Goal: Transaction & Acquisition: Purchase product/service

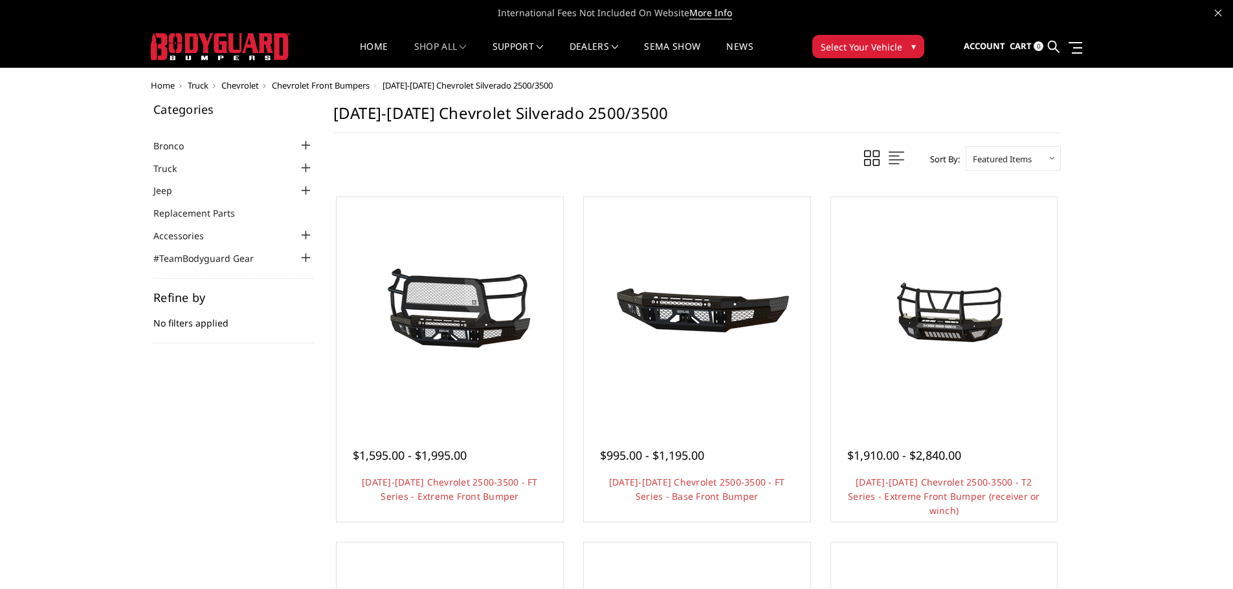
scroll to position [65, 0]
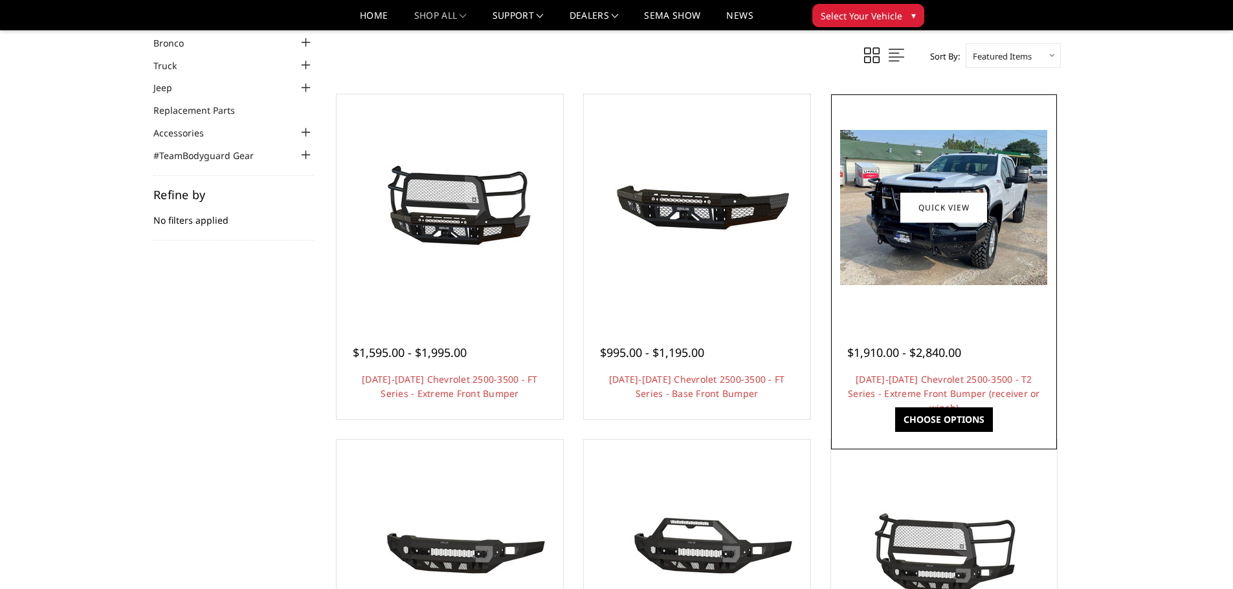
click at [916, 255] on img at bounding box center [943, 207] width 207 height 155
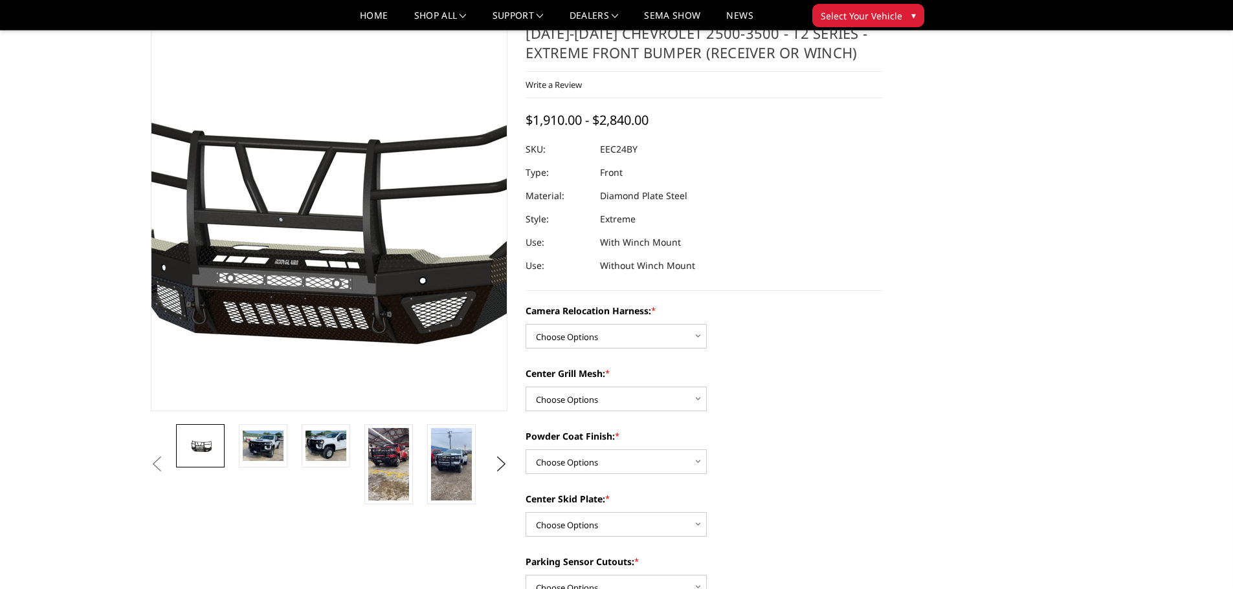
scroll to position [65, 0]
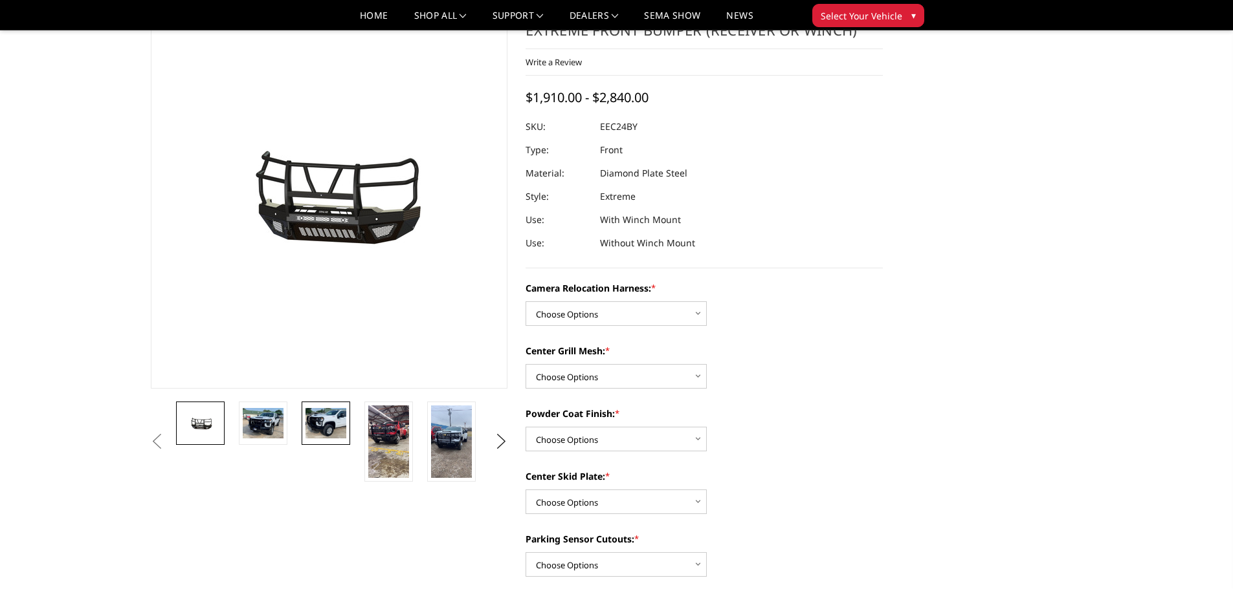
click at [313, 428] on img at bounding box center [325, 423] width 41 height 30
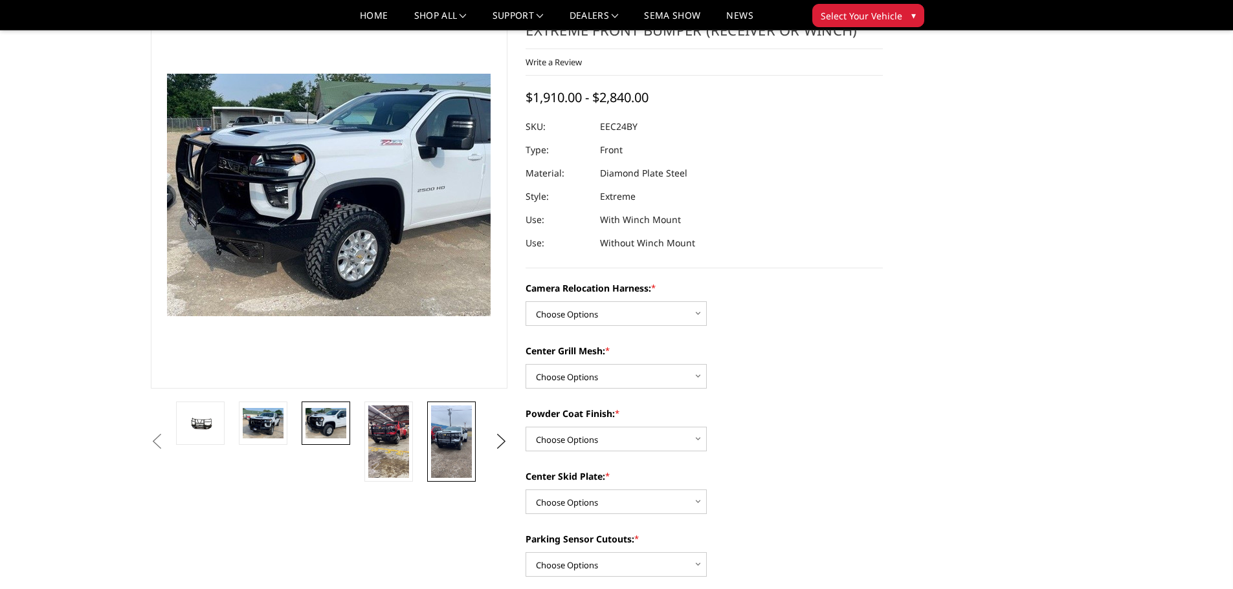
click at [448, 437] on img at bounding box center [451, 442] width 41 height 72
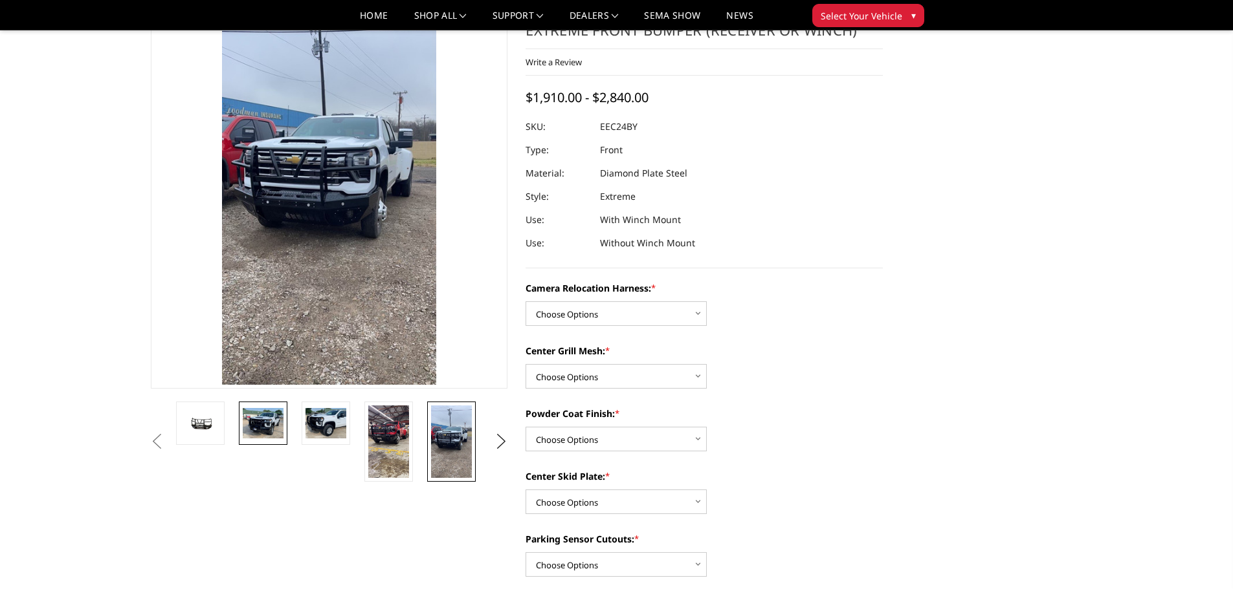
click at [269, 428] on img at bounding box center [263, 423] width 41 height 30
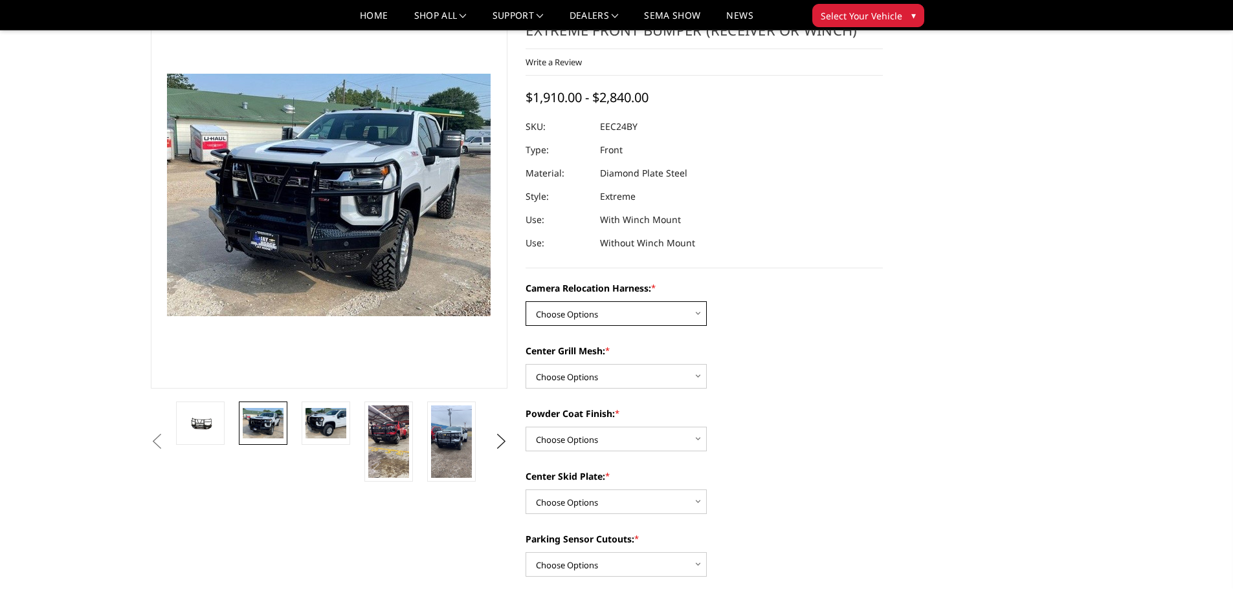
click at [701, 315] on select "Choose Options Without camera harness With camera harness" at bounding box center [615, 314] width 181 height 25
select select "3731"
click at [525, 302] on select "Choose Options Without camera harness With camera harness" at bounding box center [615, 314] width 181 height 25
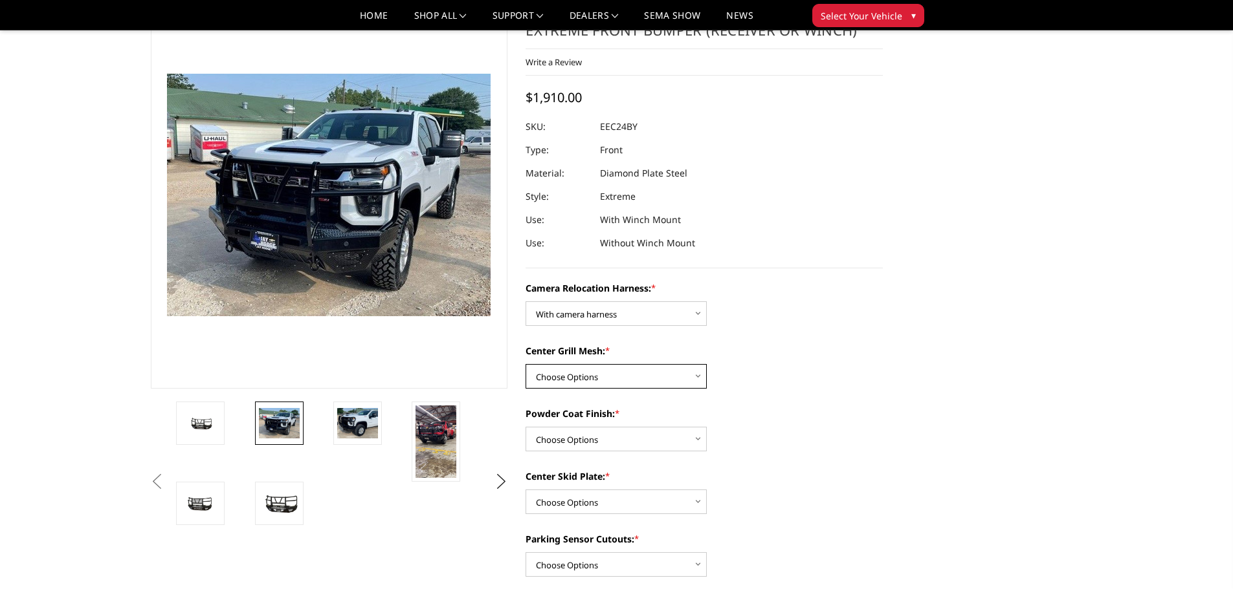
click at [698, 375] on select "Choose Options Without expanded metal With expanded metal" at bounding box center [615, 376] width 181 height 25
select select "3730"
click at [525, 364] on select "Choose Options Without expanded metal With expanded metal" at bounding box center [615, 376] width 181 height 25
click at [696, 436] on select "Choose Options Textured Black Powder Coat Gloss Black Powder Coat Bare Metal" at bounding box center [615, 439] width 181 height 25
select select "3727"
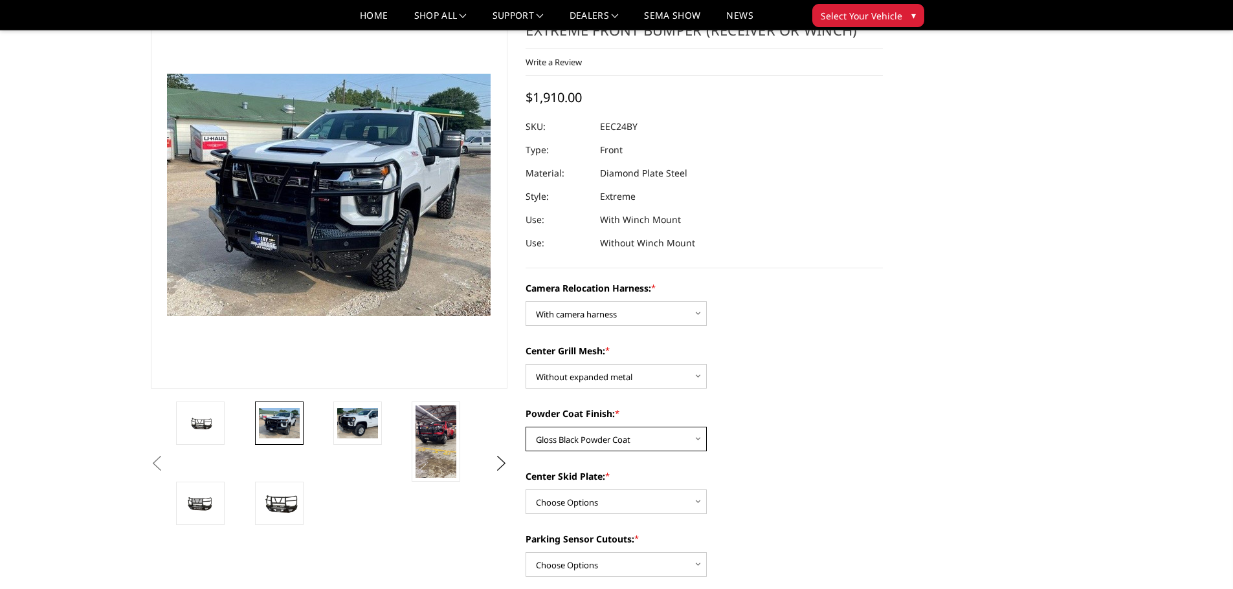
click at [525, 427] on select "Choose Options Textured Black Powder Coat Gloss Black Powder Coat Bare Metal" at bounding box center [615, 439] width 181 height 25
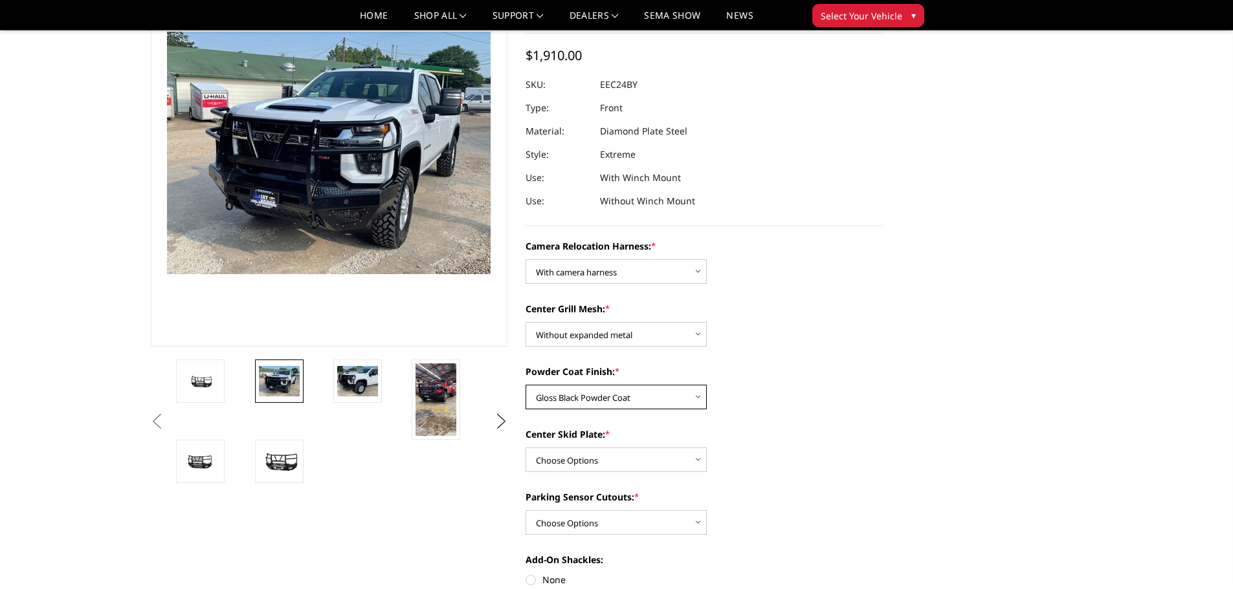
scroll to position [129, 0]
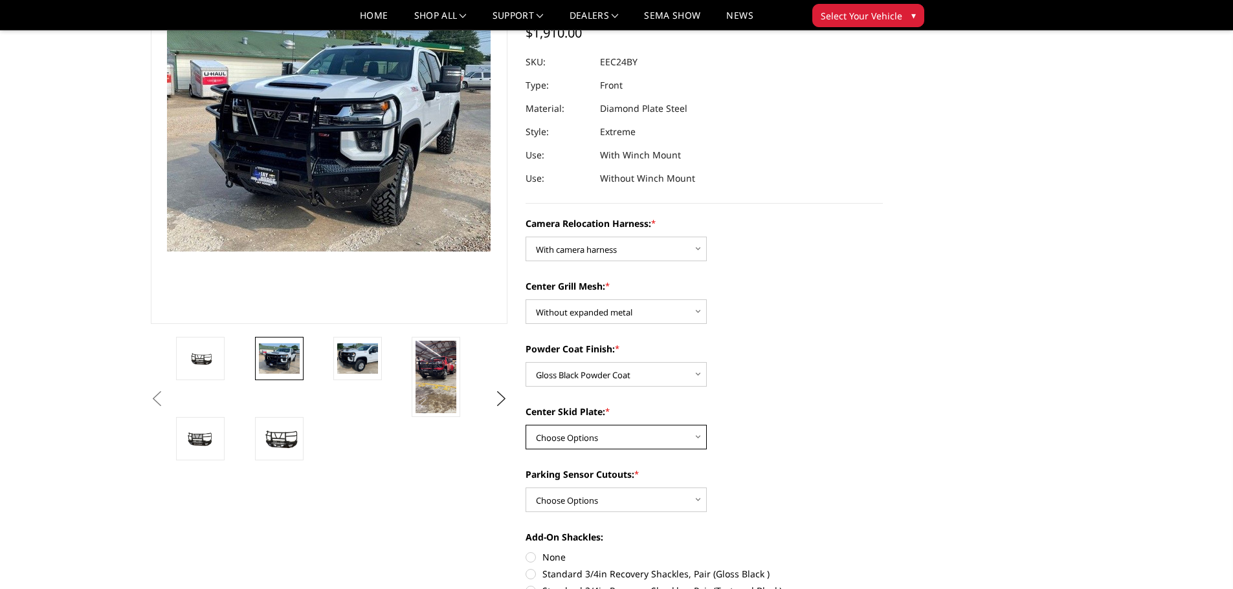
click at [698, 437] on select "Choose Options Winch Mount Skid Plate Standard Skid Plate (included) 2" Receive…" at bounding box center [615, 437] width 181 height 25
select select "3724"
click at [525, 425] on select "Choose Options Winch Mount Skid Plate Standard Skid Plate (included) 2" Receive…" at bounding box center [615, 437] width 181 height 25
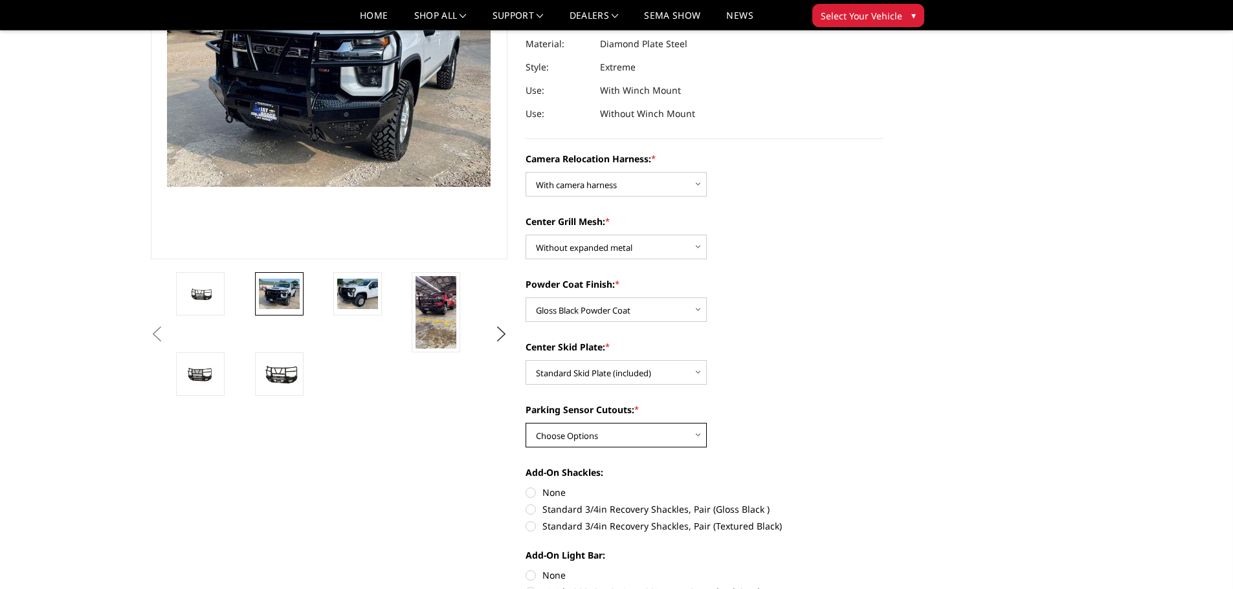
click at [701, 433] on select "Choose Options Yes - With Parking Sensor Cutouts" at bounding box center [615, 435] width 181 height 25
select select "3722"
click at [525, 423] on select "Choose Options Yes - With Parking Sensor Cutouts" at bounding box center [615, 435] width 181 height 25
click at [531, 490] on label "None" at bounding box center [703, 493] width 357 height 14
click at [526, 487] on input "None" at bounding box center [525, 486] width 1 height 1
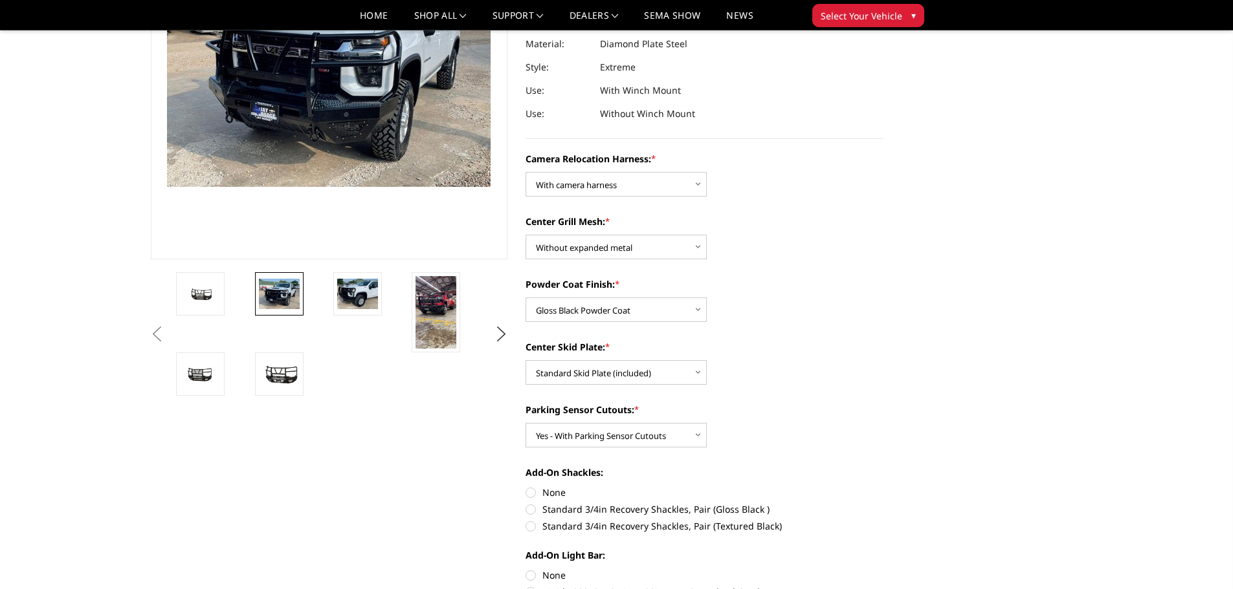
radio input "true"
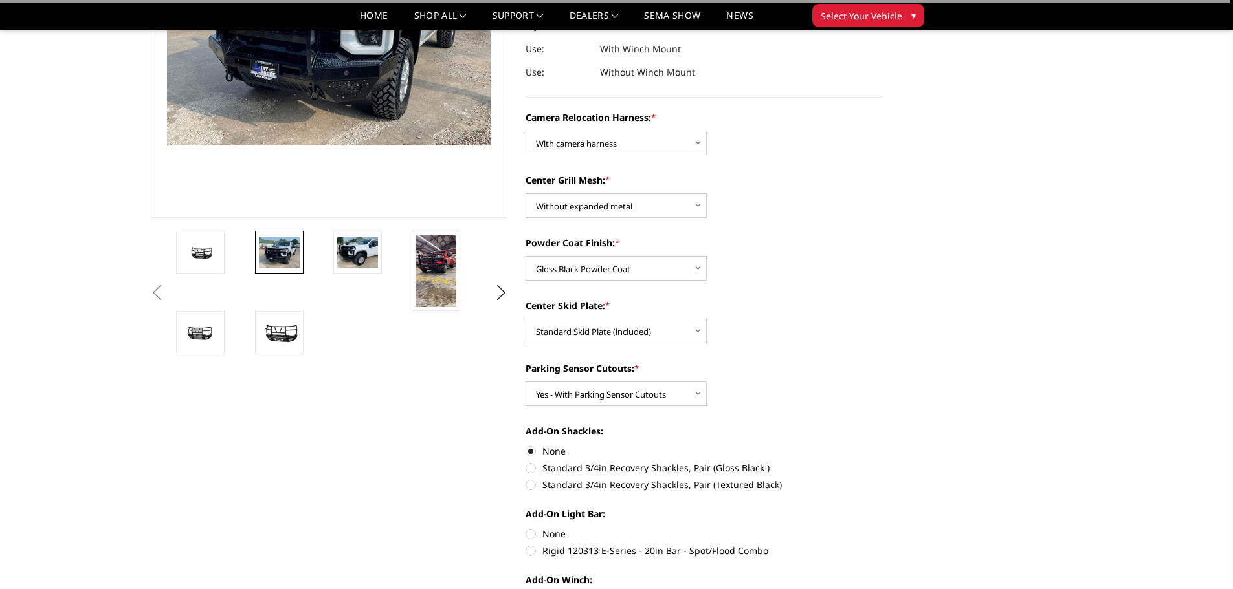
scroll to position [259, 0]
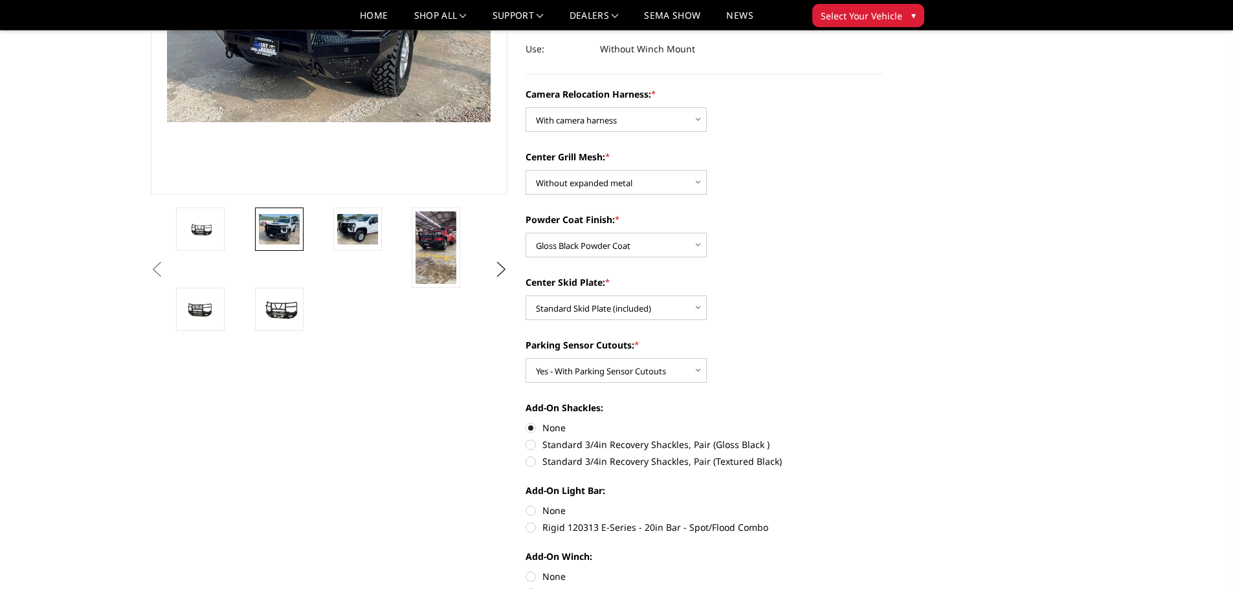
click at [529, 528] on label "Rigid 120313 E-Series - 20in Bar - Spot/Flood Combo" at bounding box center [703, 528] width 357 height 14
click at [883, 505] on input "Rigid 120313 E-Series - 20in Bar - Spot/Flood Combo" at bounding box center [883, 504] width 1 height 1
radio input "true"
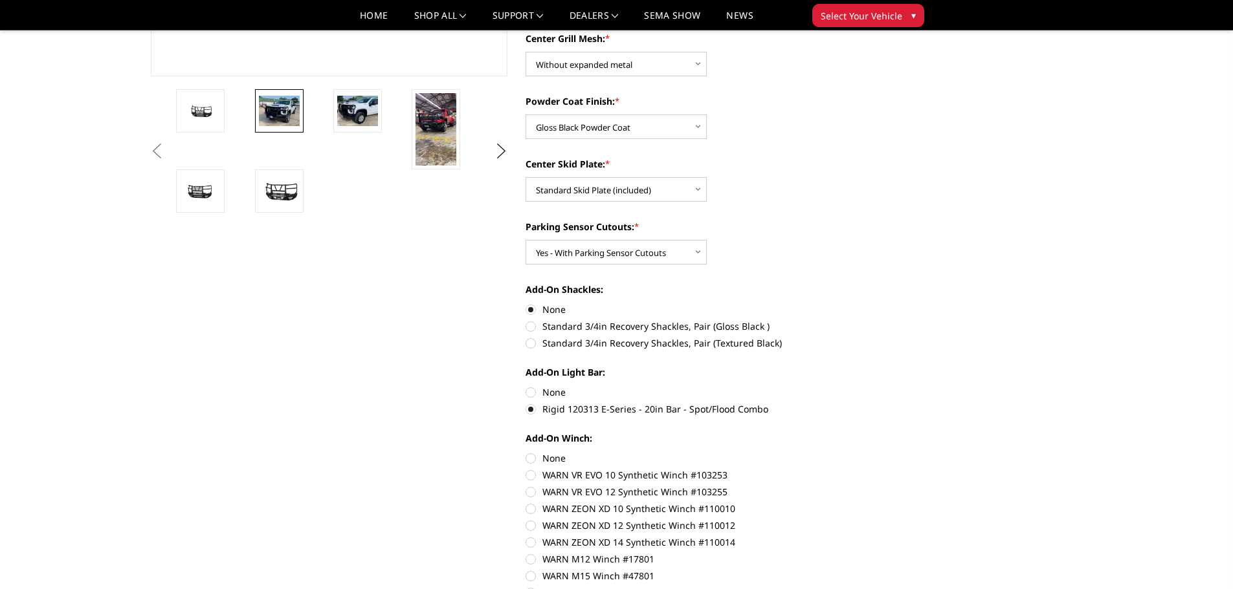
scroll to position [388, 0]
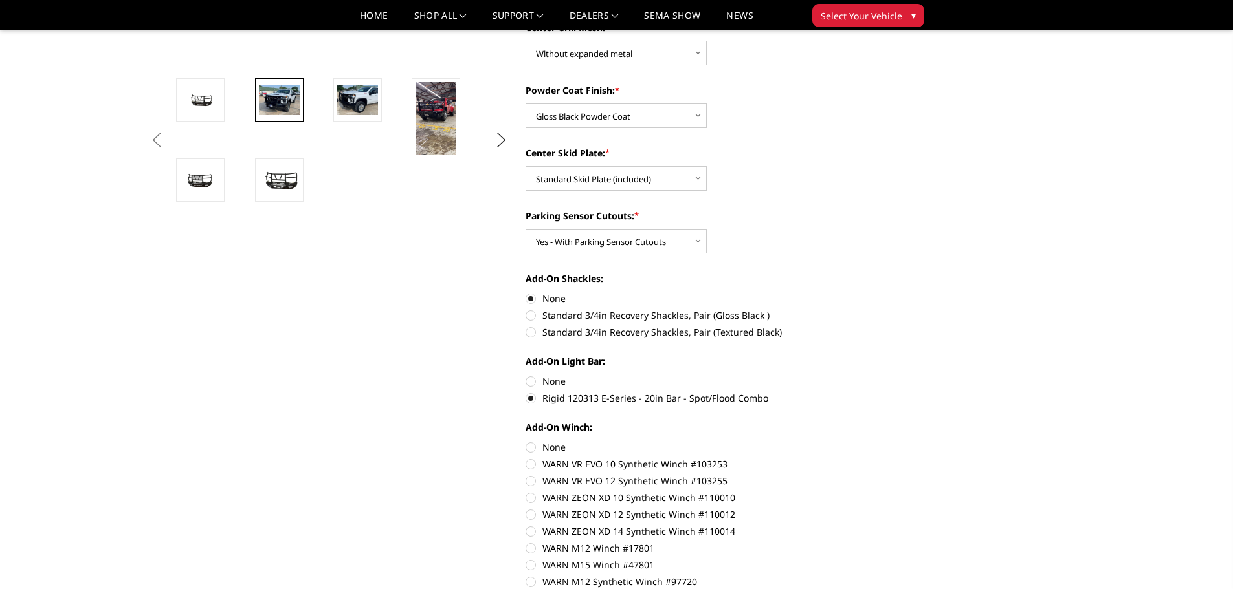
click at [531, 448] on label "None" at bounding box center [703, 448] width 357 height 14
click at [526, 441] on input "None" at bounding box center [525, 441] width 1 height 1
radio input "true"
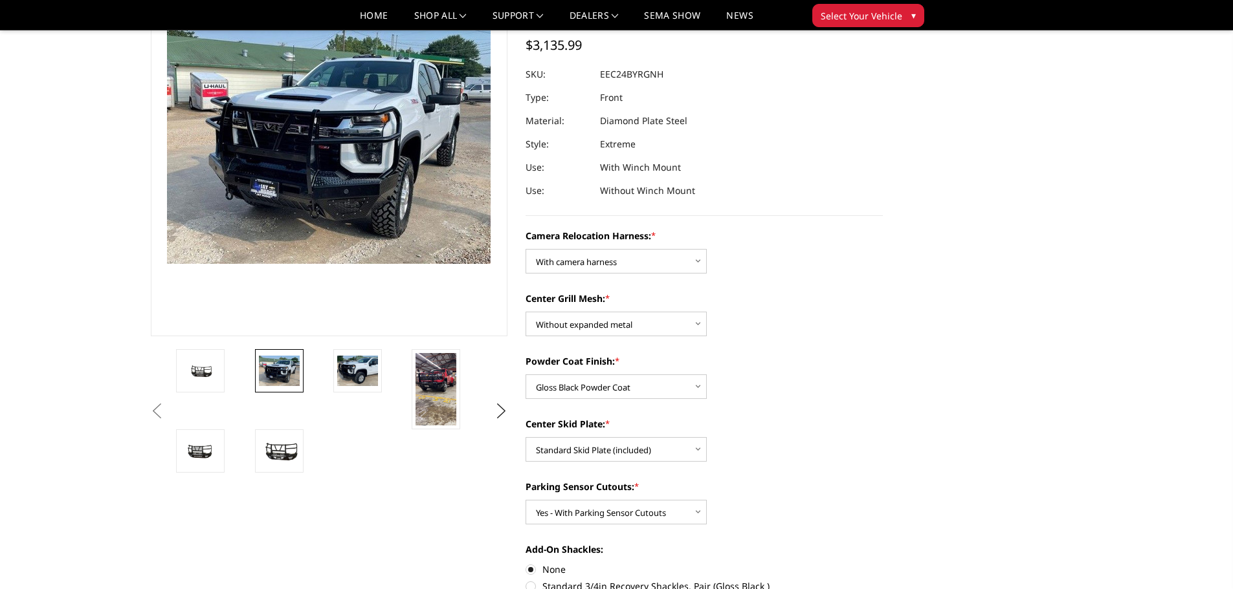
scroll to position [129, 0]
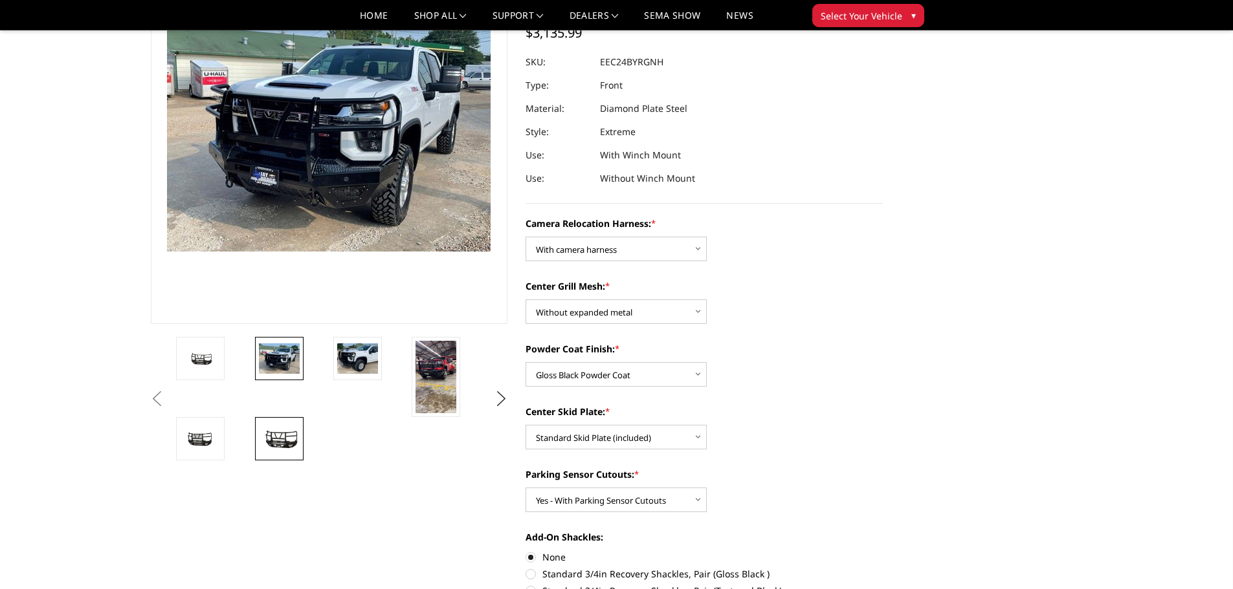
click at [289, 445] on img at bounding box center [279, 439] width 41 height 23
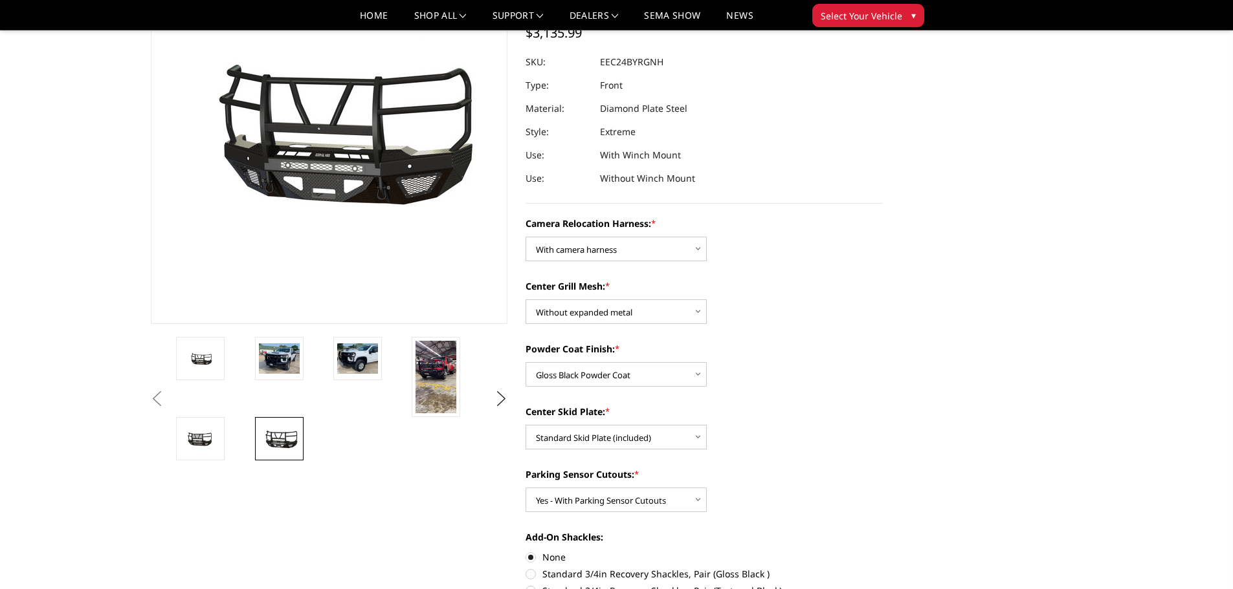
scroll to position [160, 0]
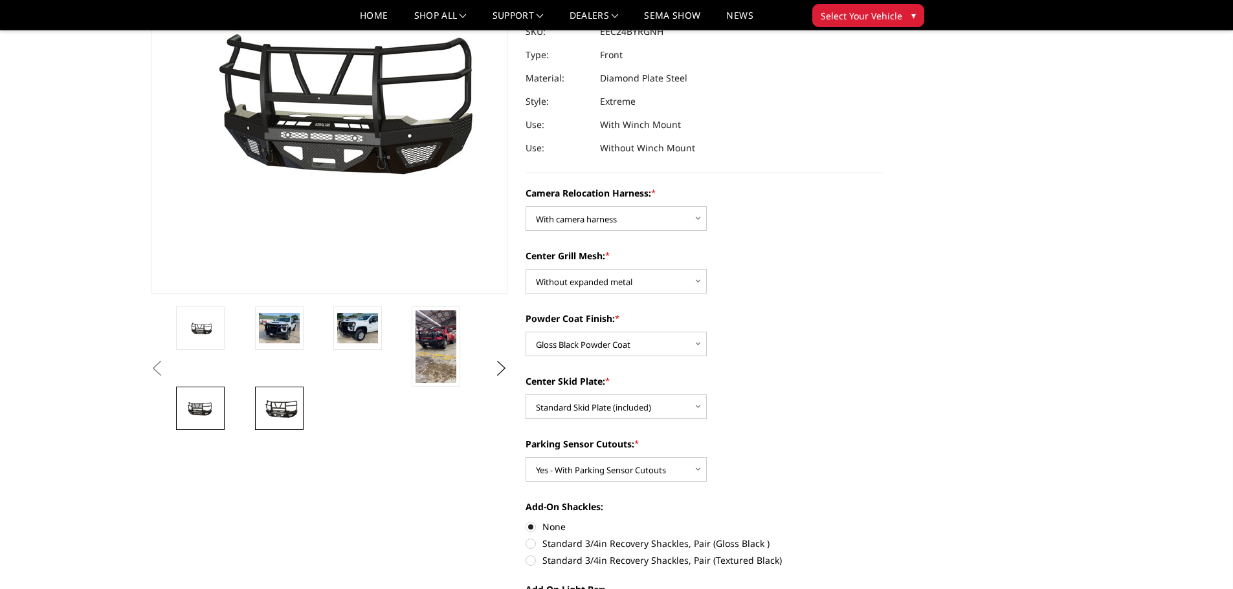
click at [189, 407] on img at bounding box center [200, 408] width 41 height 21
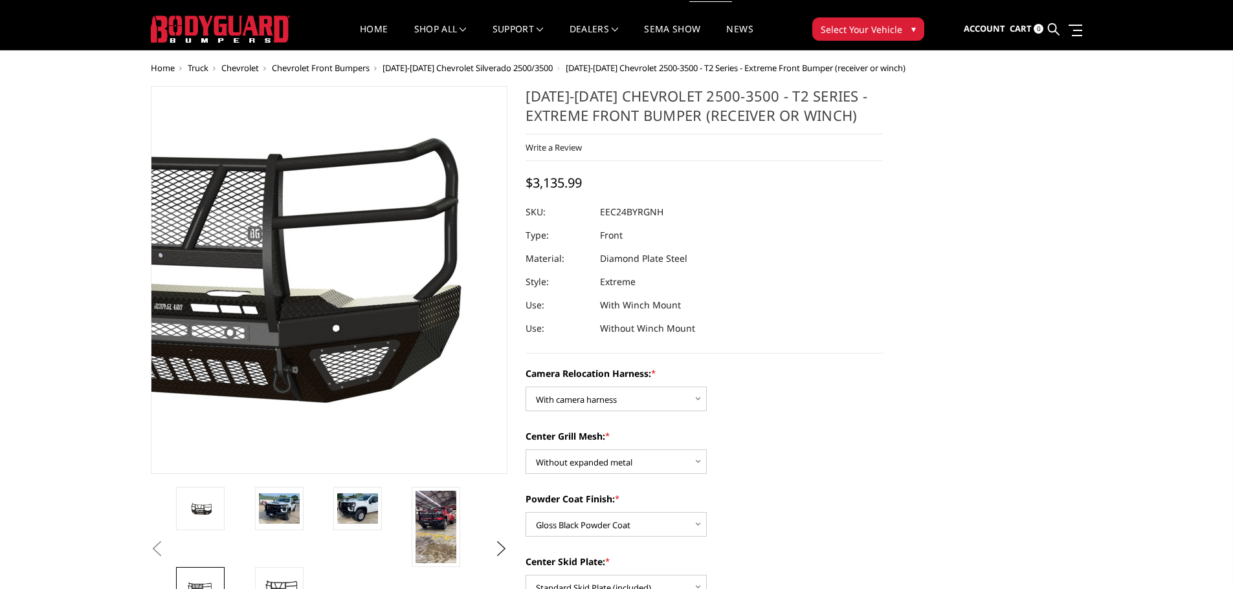
scroll to position [0, 0]
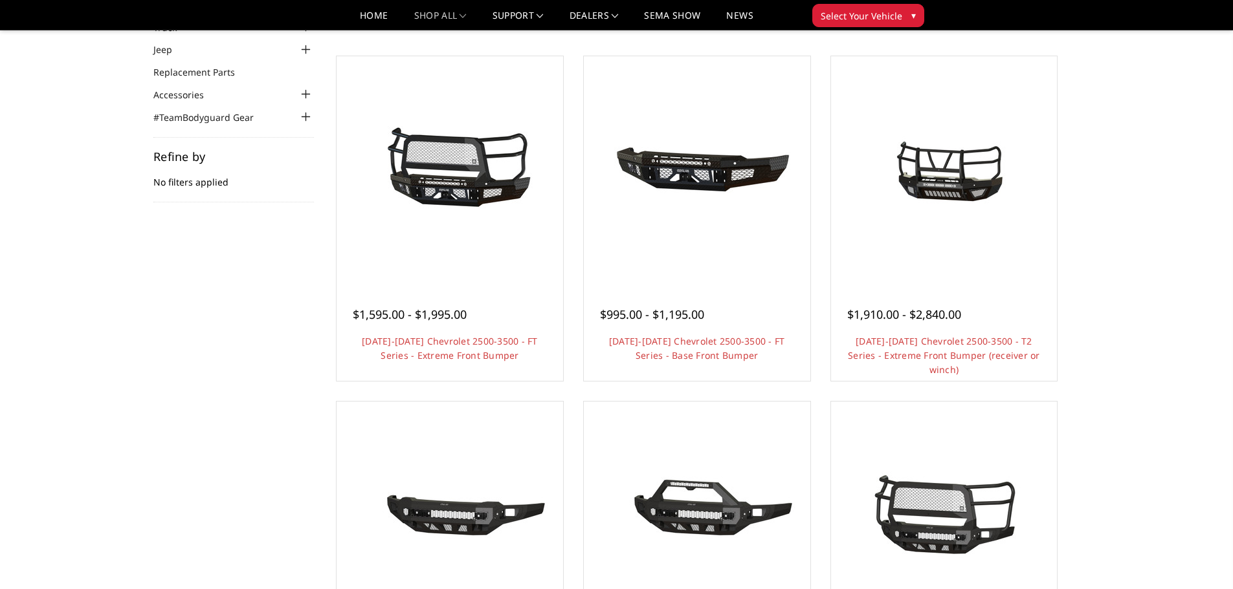
scroll to position [65, 0]
